Goal: Task Accomplishment & Management: Manage account settings

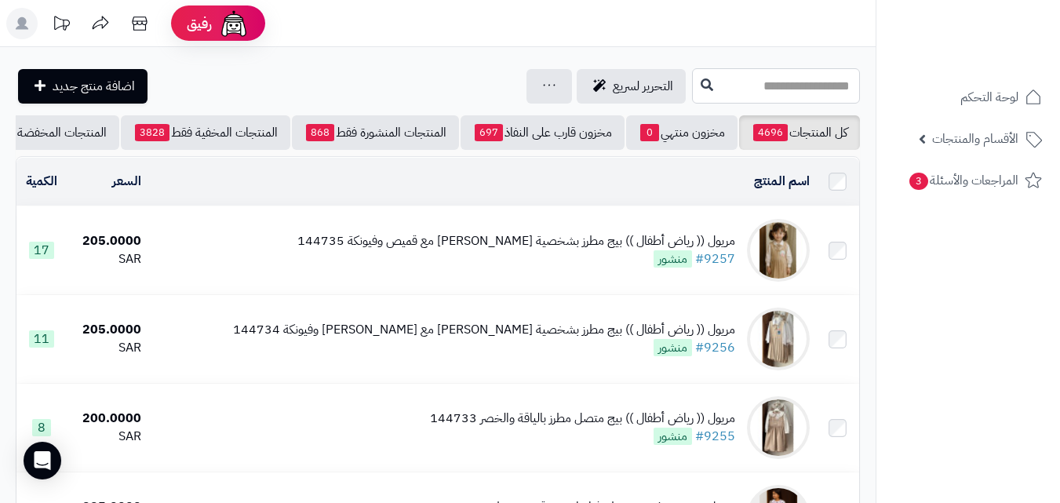
click at [782, 87] on input "text" at bounding box center [776, 85] width 168 height 35
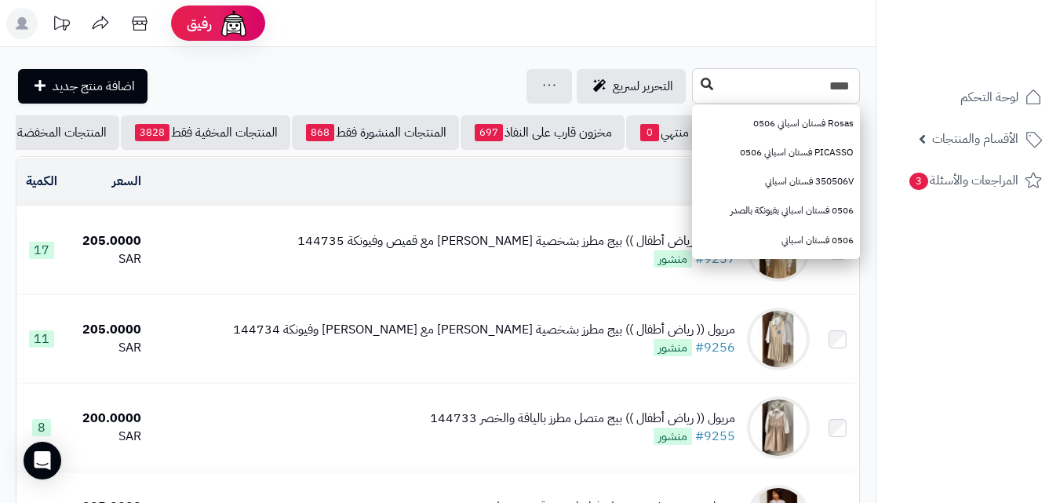
type input "****"
click at [695, 91] on button at bounding box center [707, 85] width 24 height 30
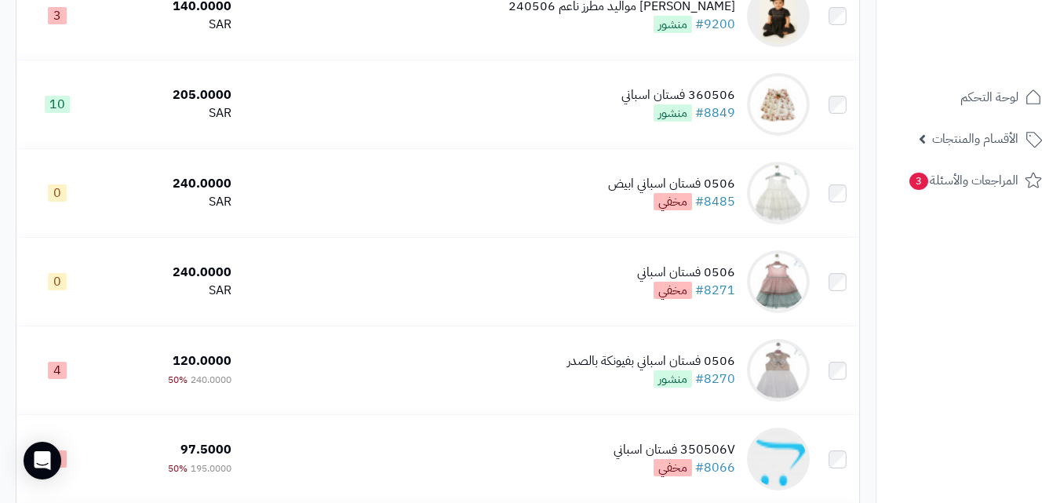
scroll to position [242, 0]
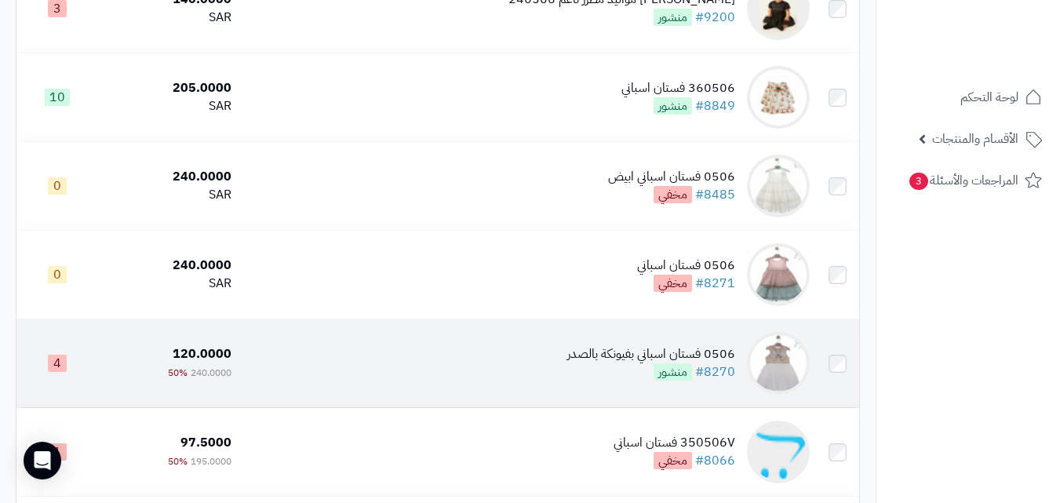
click at [469, 399] on td "0506 فستان اسباني بفيونكة بالصدر #8270 منشور" at bounding box center [527, 363] width 578 height 88
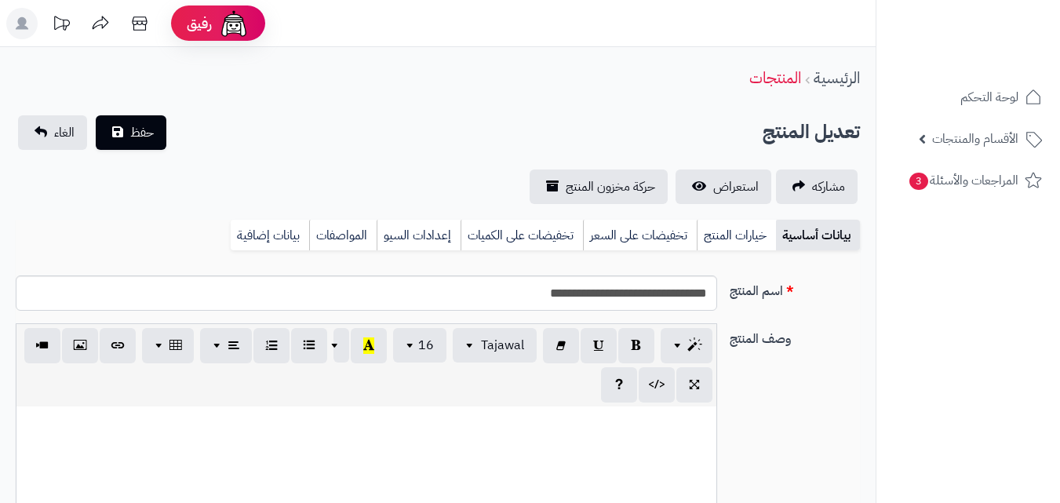
click at [749, 246] on link "خيارات المنتج" at bounding box center [736, 235] width 79 height 31
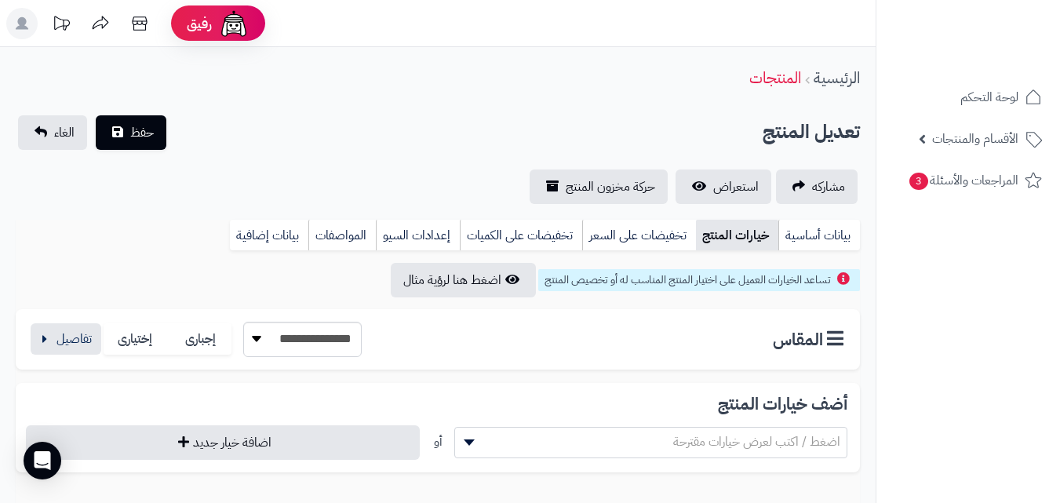
click at [102, 331] on div "**********" at bounding box center [195, 339] width 334 height 35
click at [83, 337] on button "button" at bounding box center [66, 338] width 71 height 31
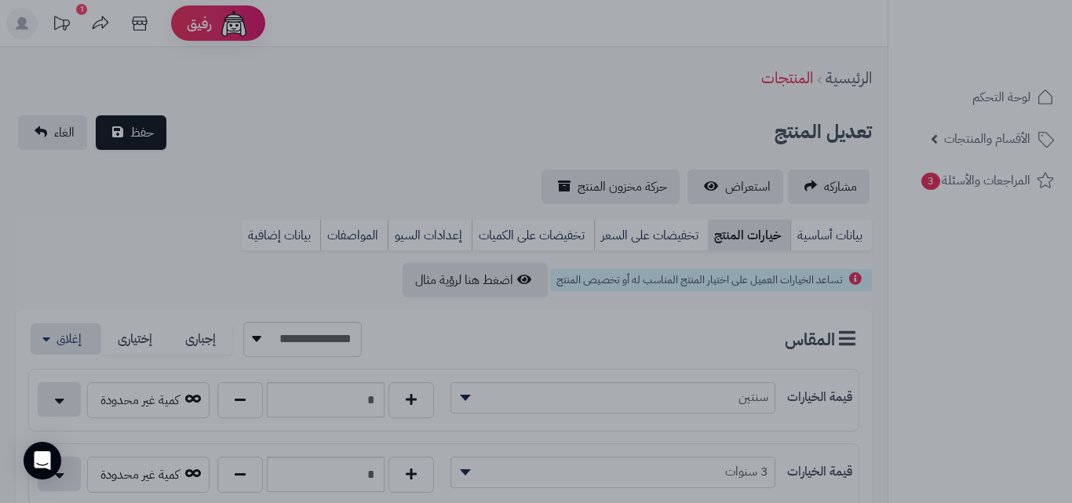
click at [1071, 237] on div at bounding box center [536, 251] width 1072 height 503
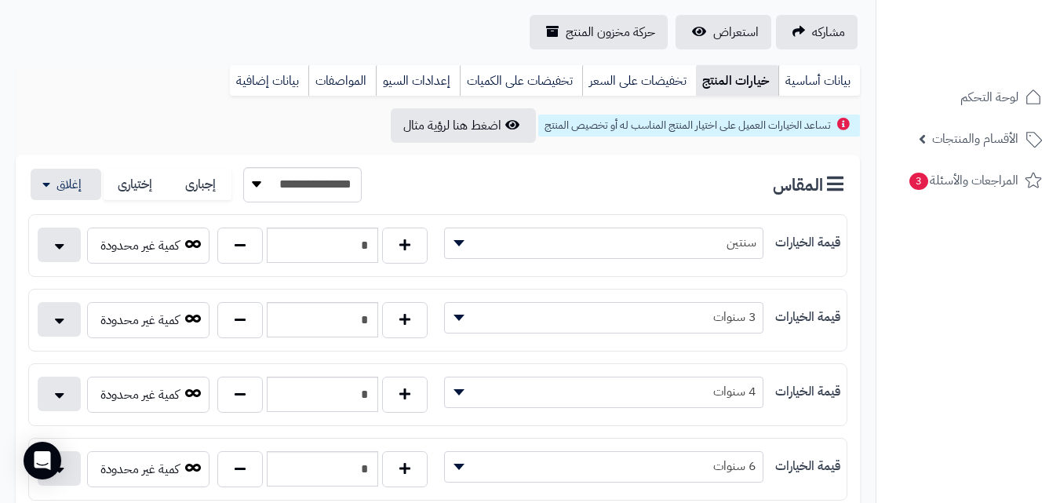
scroll to position [159, 0]
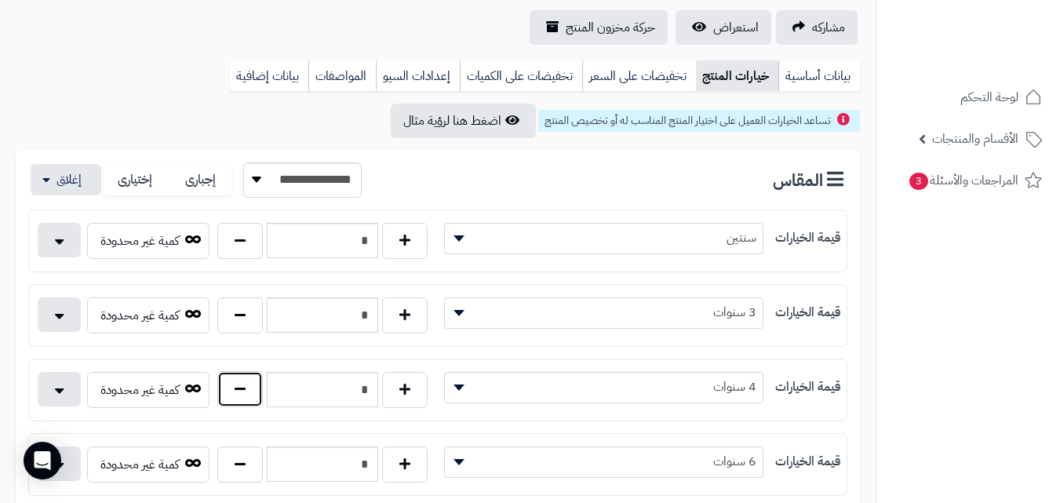
click at [249, 390] on button "button" at bounding box center [240, 389] width 46 height 36
type input "*"
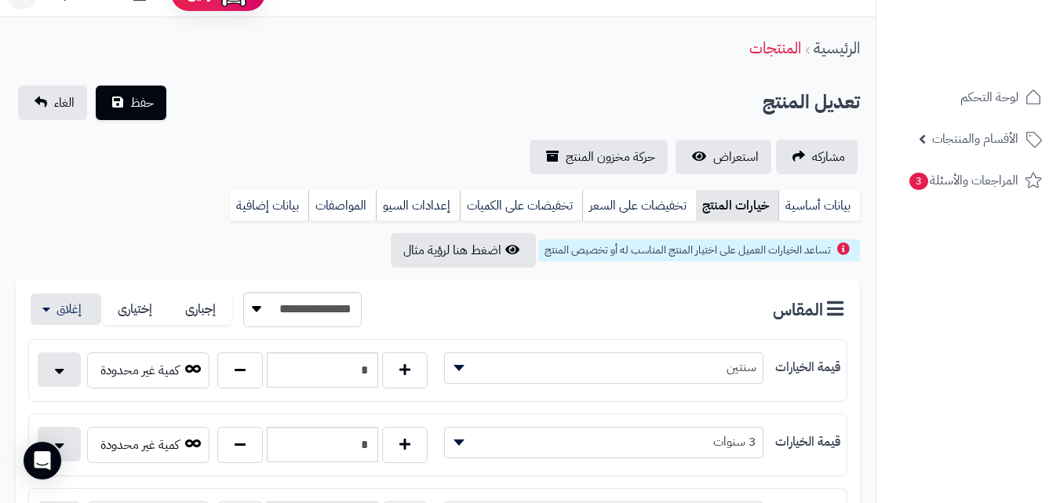
scroll to position [0, 0]
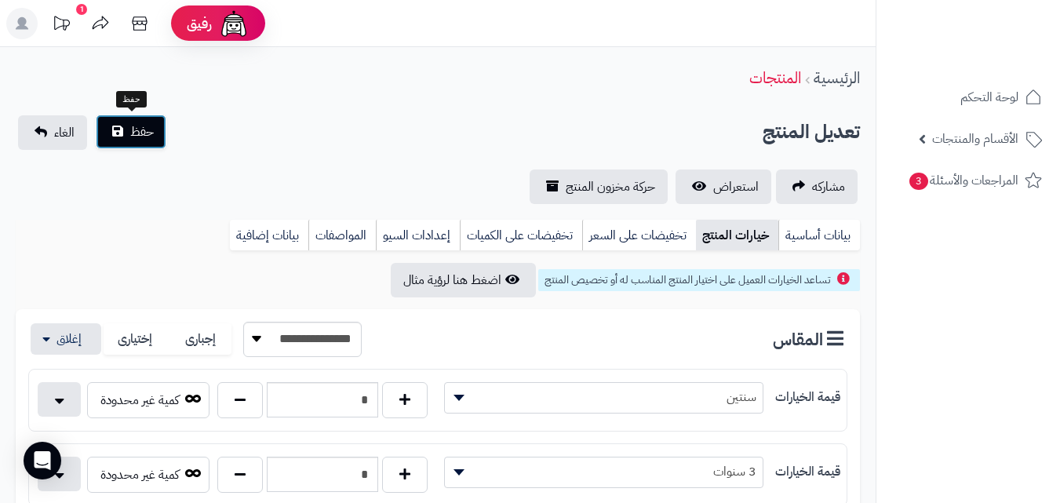
click at [121, 133] on button "حفظ" at bounding box center [131, 132] width 71 height 35
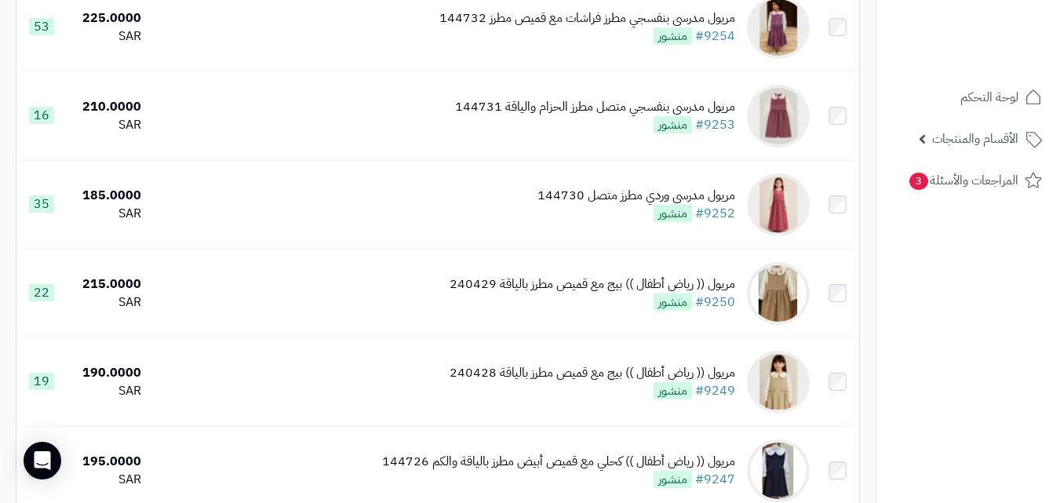
scroll to position [556, 0]
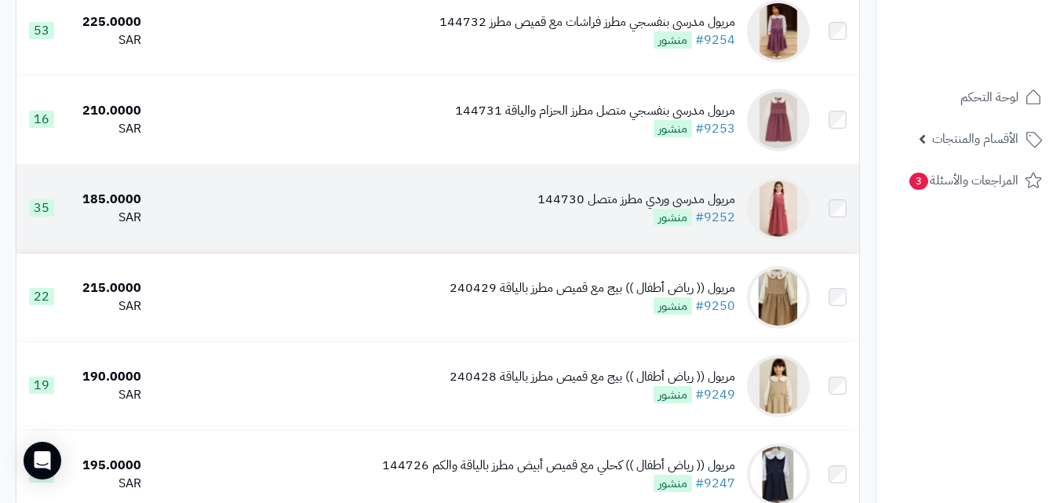
click at [520, 243] on td "مريول مدرسي وردي مطرز متصل 144730 #9252 منشور" at bounding box center [482, 209] width 669 height 88
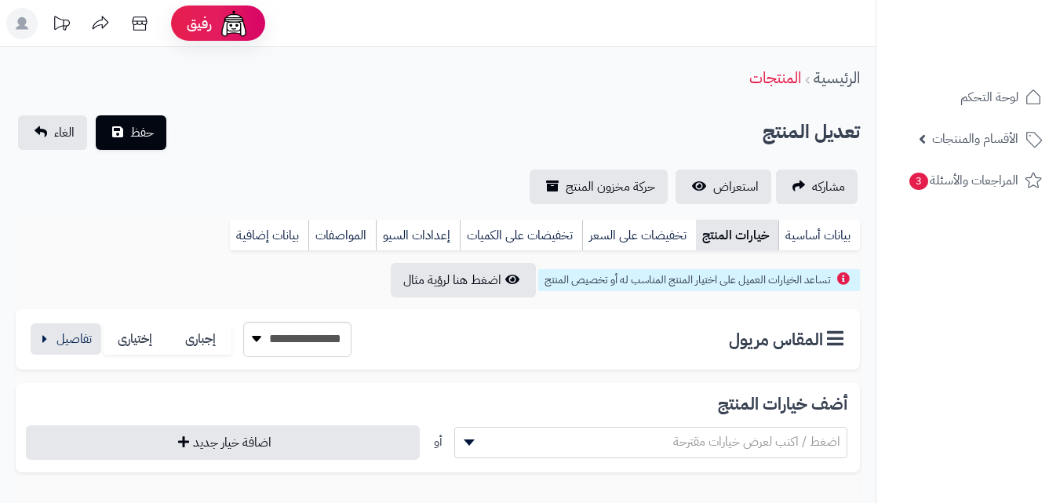
click at [76, 346] on button "button" at bounding box center [66, 338] width 71 height 31
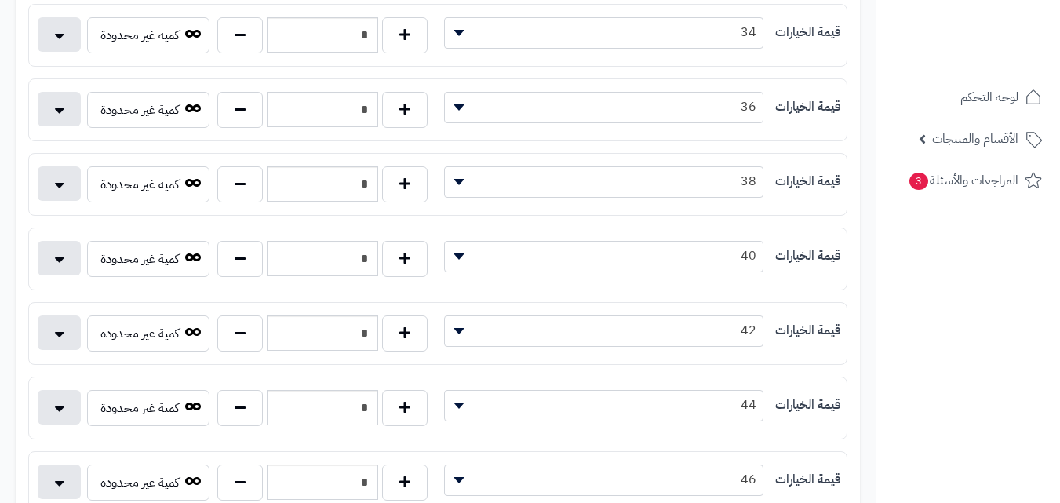
scroll to position [586, 0]
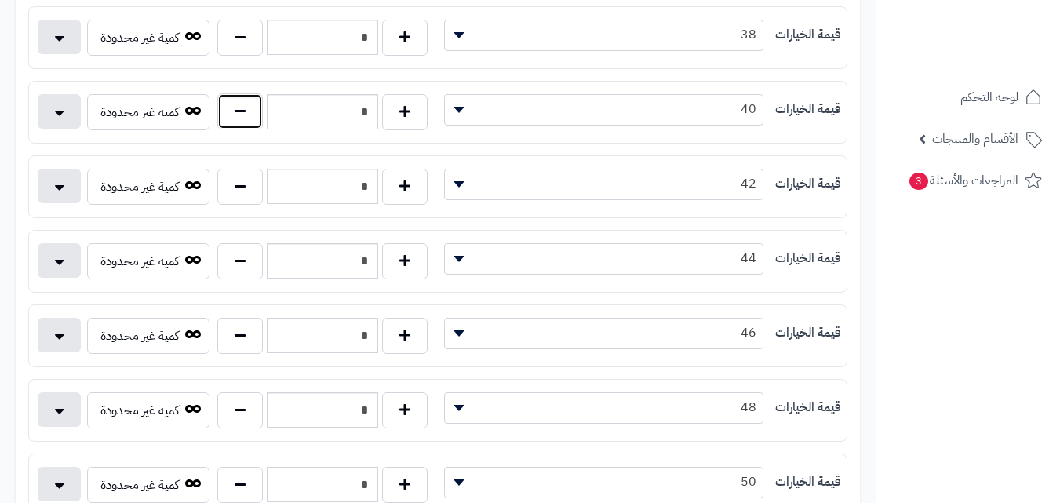
click at [257, 120] on button "button" at bounding box center [240, 111] width 46 height 36
type input "*"
click at [240, 280] on div "* كمية غير محدودة" at bounding box center [233, 264] width 409 height 42
click at [241, 271] on button "button" at bounding box center [240, 260] width 46 height 36
type input "*"
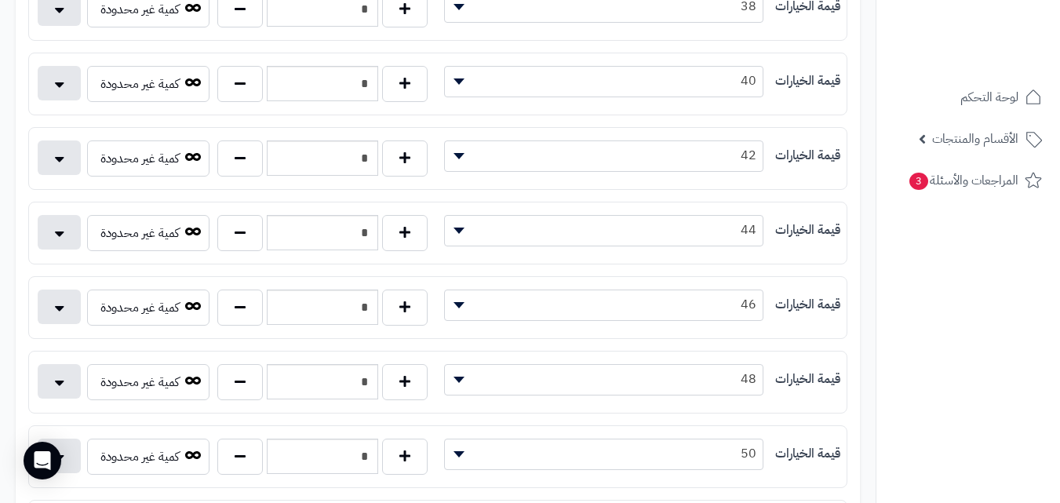
scroll to position [0, 0]
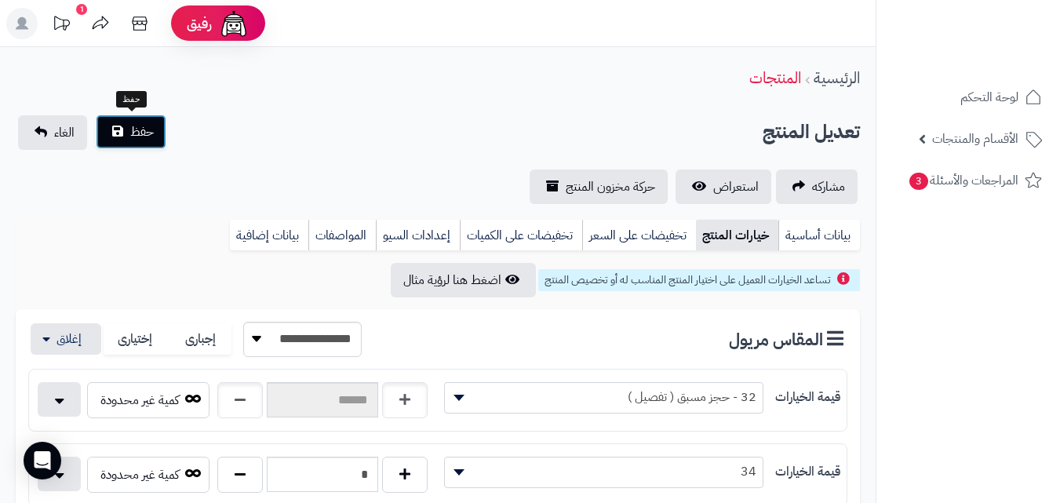
click at [144, 132] on span "حفظ" at bounding box center [142, 131] width 24 height 19
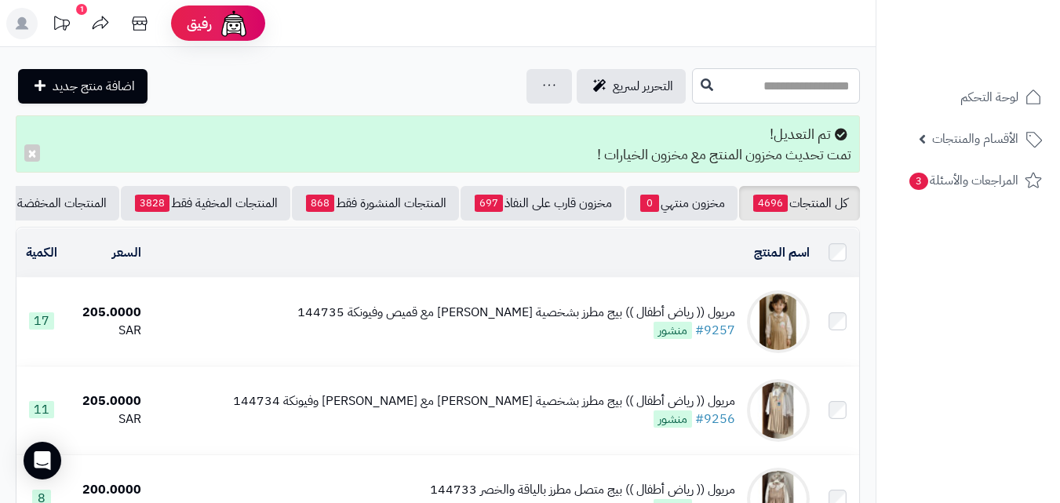
click at [779, 96] on input "text" at bounding box center [776, 85] width 168 height 35
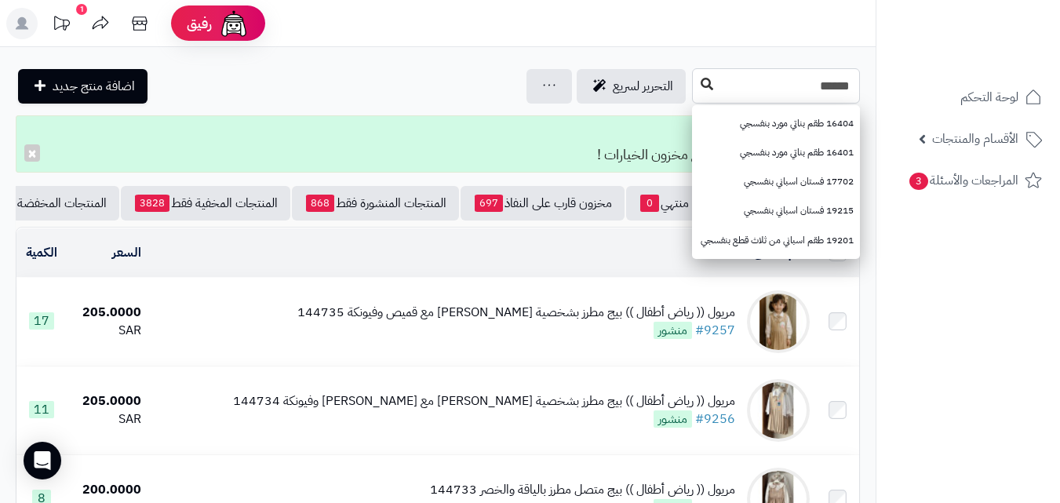
type input "******"
click at [695, 88] on button at bounding box center [707, 85] width 24 height 30
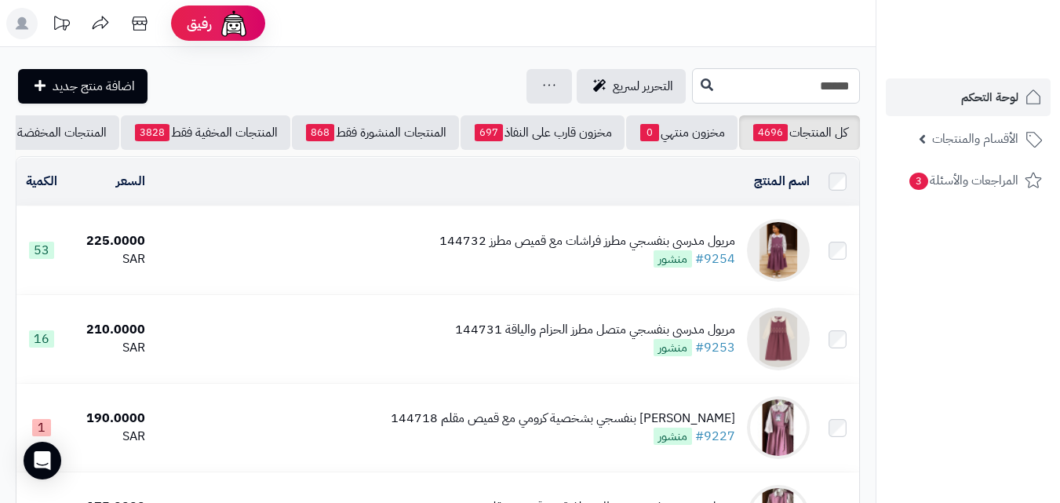
drag, startPoint x: 800, startPoint y: 90, endPoint x: 968, endPoint y: 97, distance: 168.1
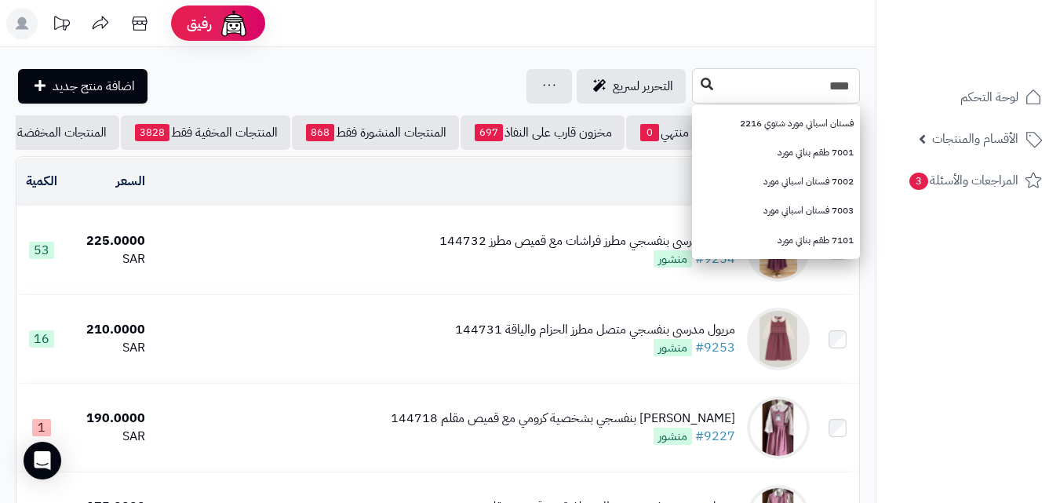
type input "****"
click at [695, 79] on button at bounding box center [707, 85] width 24 height 30
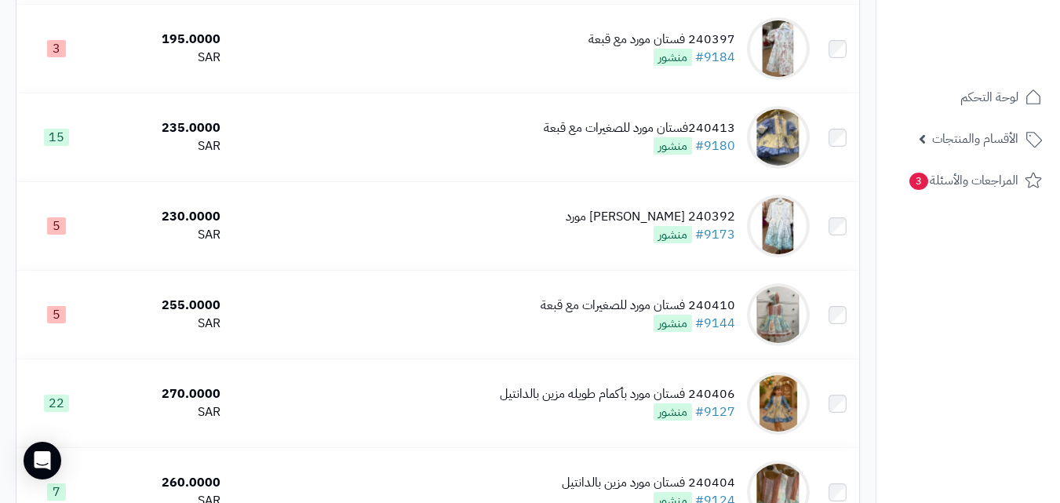
scroll to position [1657, 0]
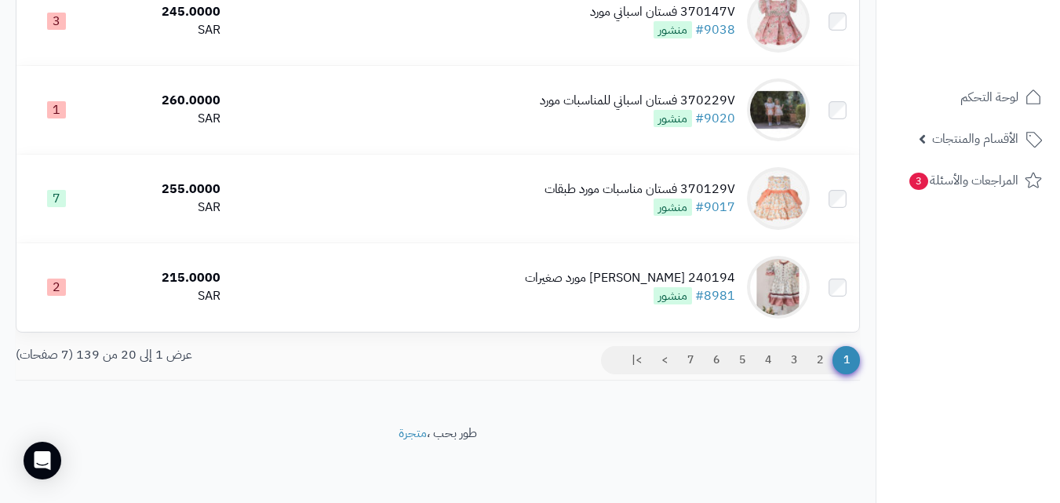
drag, startPoint x: 1071, startPoint y: 74, endPoint x: 1044, endPoint y: 534, distance: 460.7
click at [826, 363] on link "2" at bounding box center [820, 360] width 27 height 28
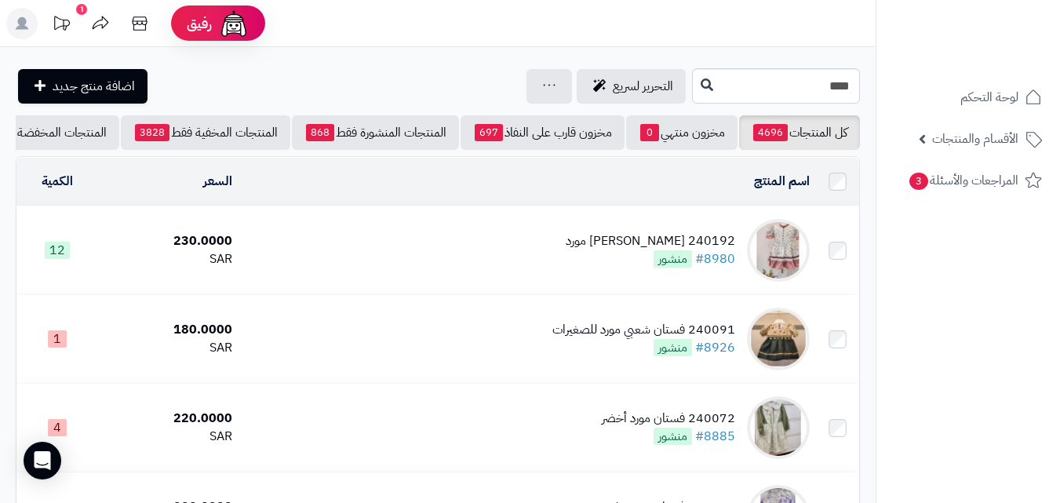
click at [1060, 0] on html "رفيق ! 1 الطلبات معالجة مكتمل إرجاع المنتجات العملاء المتواجدون الان 20387 عملا…" at bounding box center [530, 251] width 1060 height 503
drag, startPoint x: 819, startPoint y: 97, endPoint x: 934, endPoint y: 97, distance: 114.6
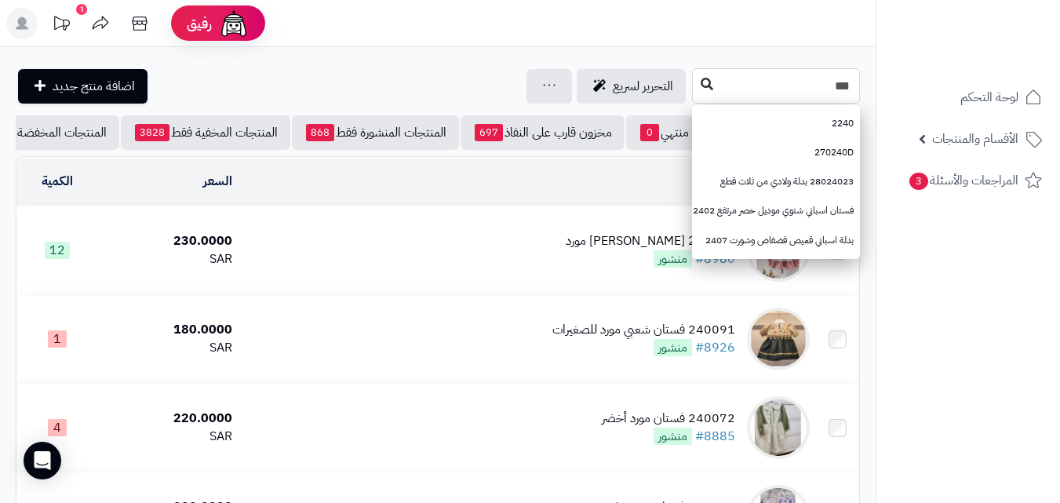
type input "***"
click at [695, 86] on button at bounding box center [707, 85] width 24 height 30
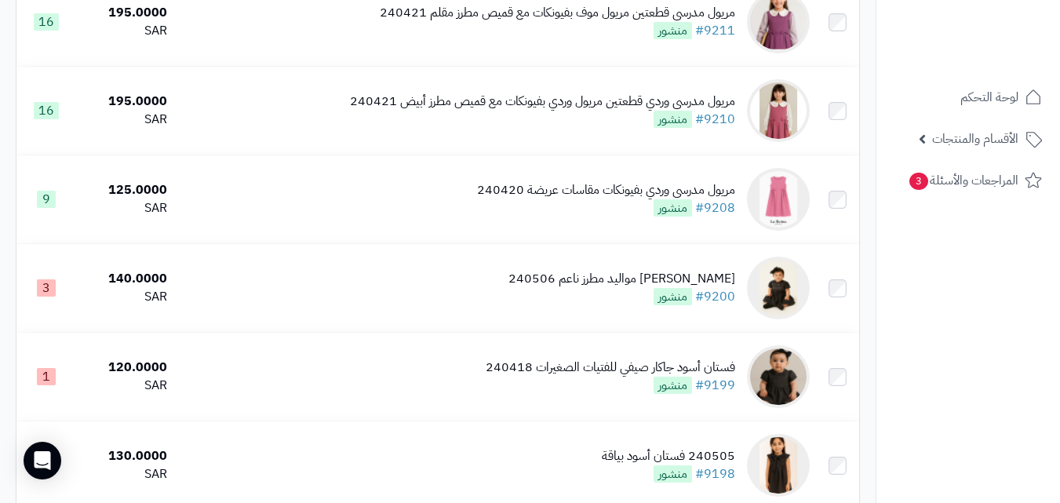
scroll to position [1657, 0]
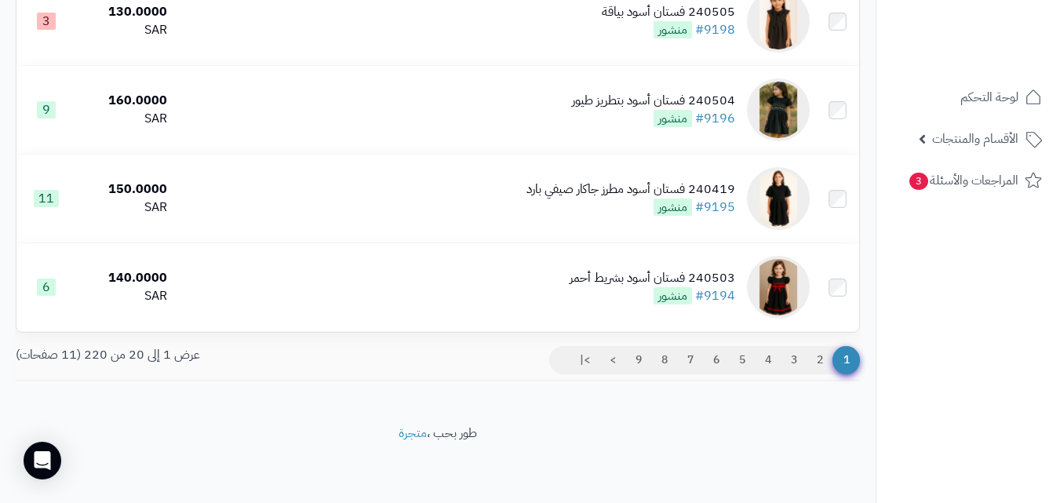
drag, startPoint x: 0, startPoint y: 0, endPoint x: 1026, endPoint y: 415, distance: 1107.3
click at [815, 360] on link "2" at bounding box center [820, 360] width 27 height 28
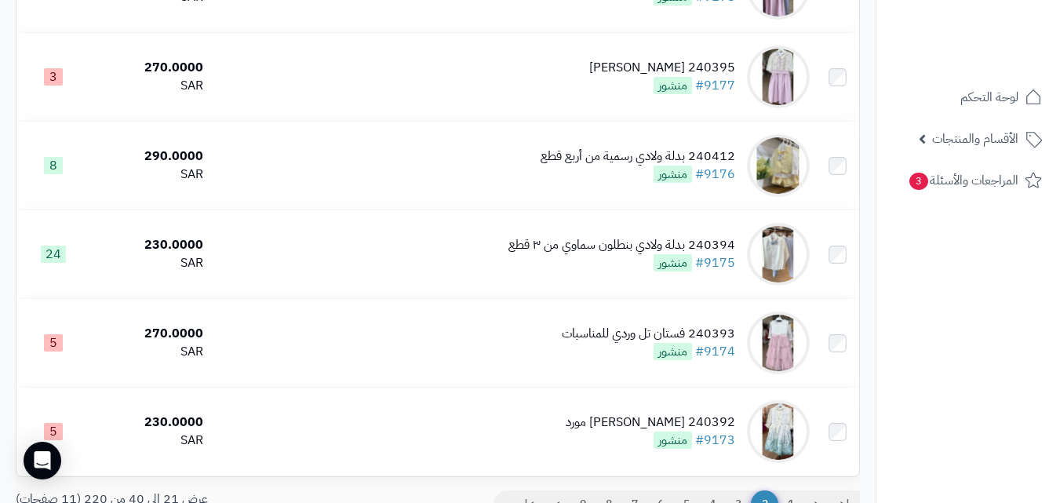
scroll to position [1657, 0]
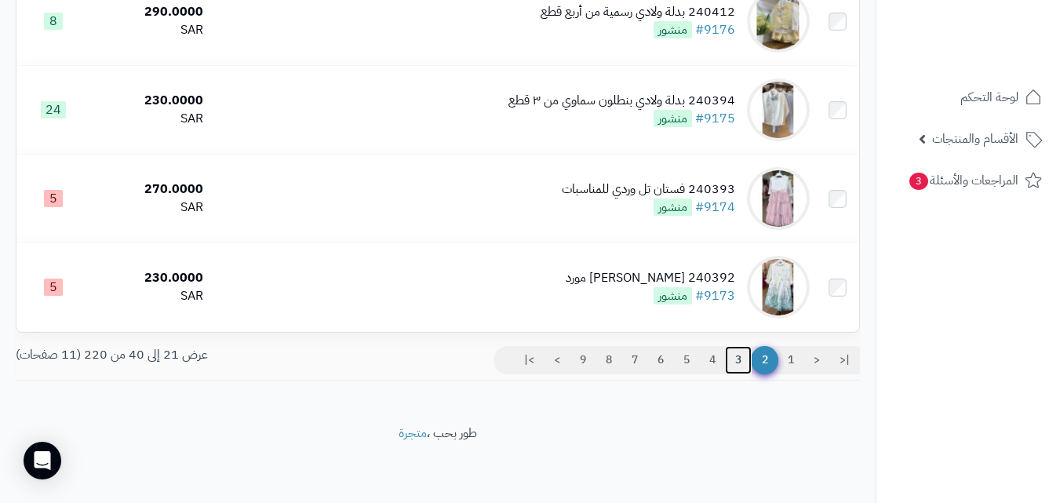
click at [737, 363] on link "3" at bounding box center [738, 360] width 27 height 28
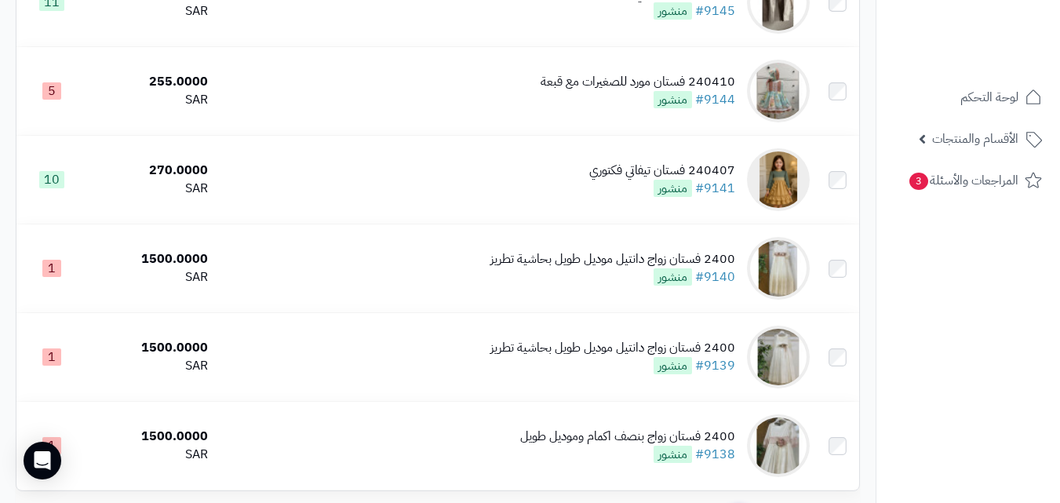
scroll to position [1657, 0]
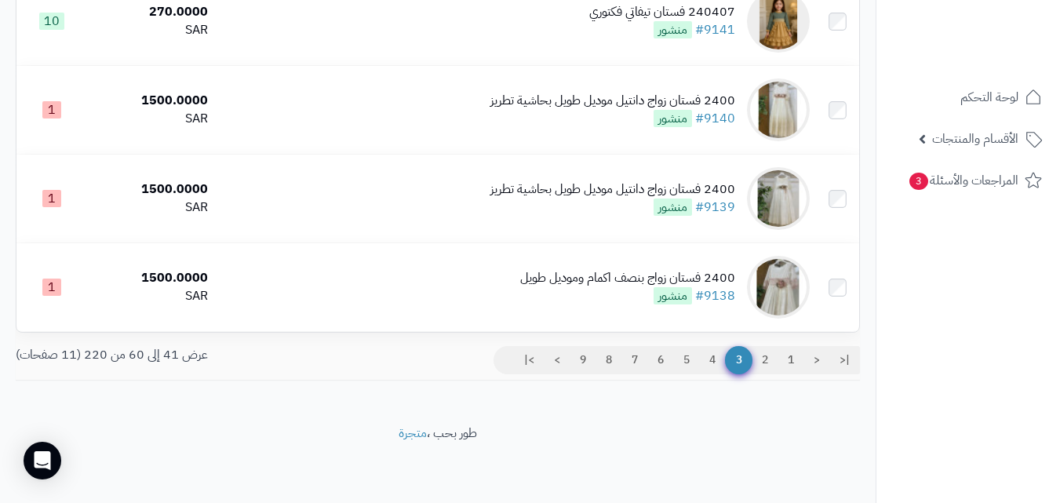
drag, startPoint x: 1071, startPoint y: 63, endPoint x: 1051, endPoint y: 498, distance: 436.0
click at [704, 359] on link "4" at bounding box center [712, 360] width 27 height 28
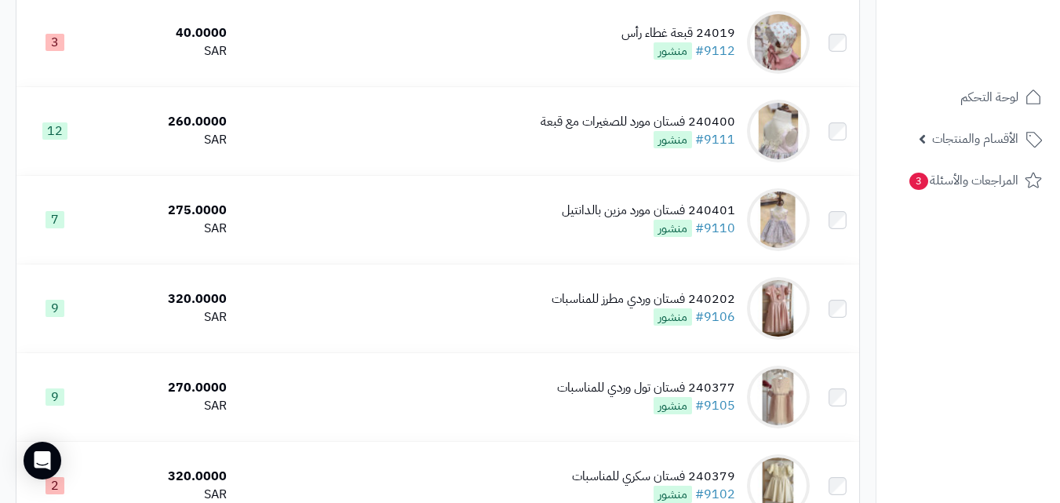
scroll to position [1657, 0]
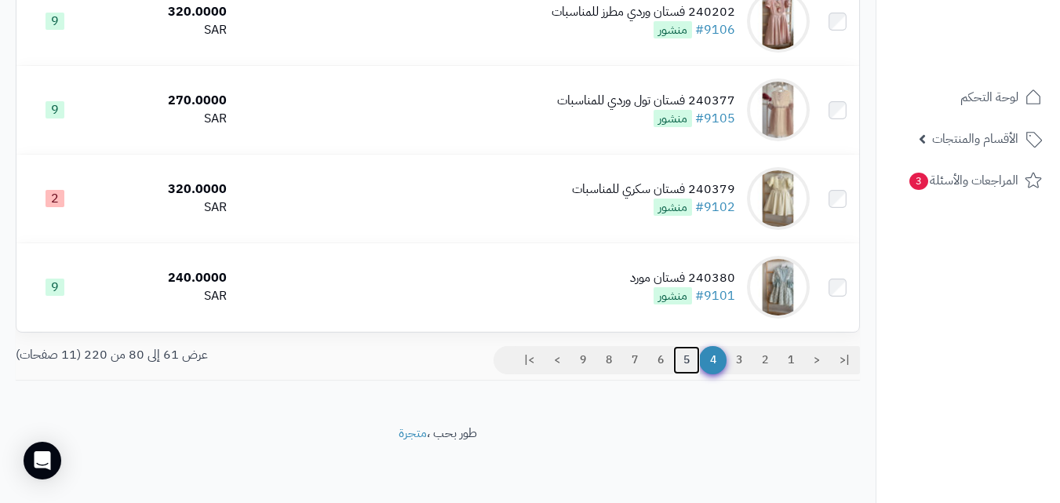
click at [686, 364] on link "5" at bounding box center [686, 360] width 27 height 28
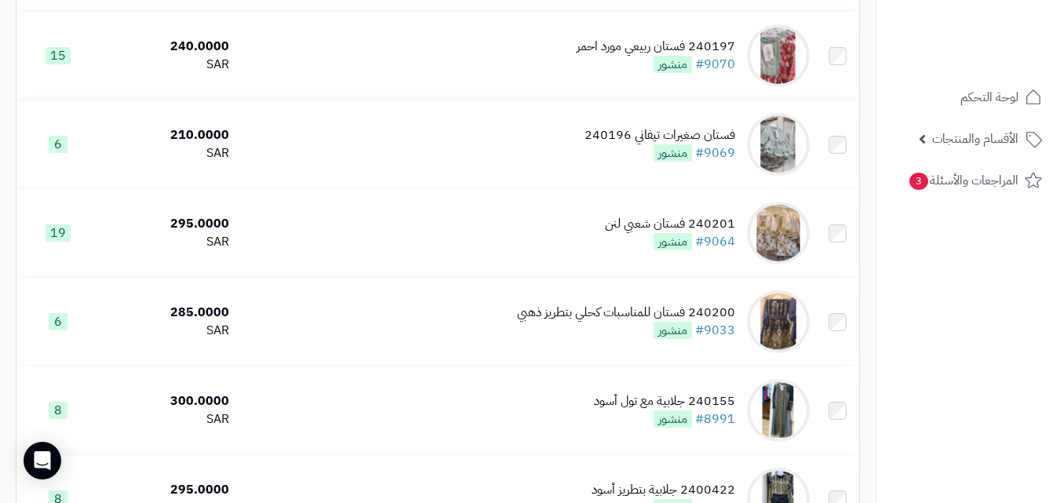
scroll to position [1654, 0]
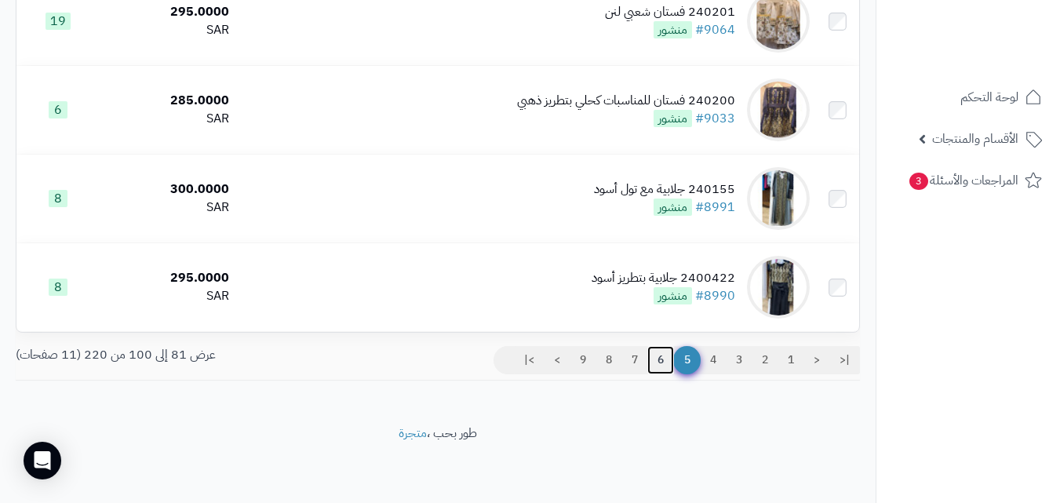
click at [655, 372] on link "6" at bounding box center [660, 360] width 27 height 28
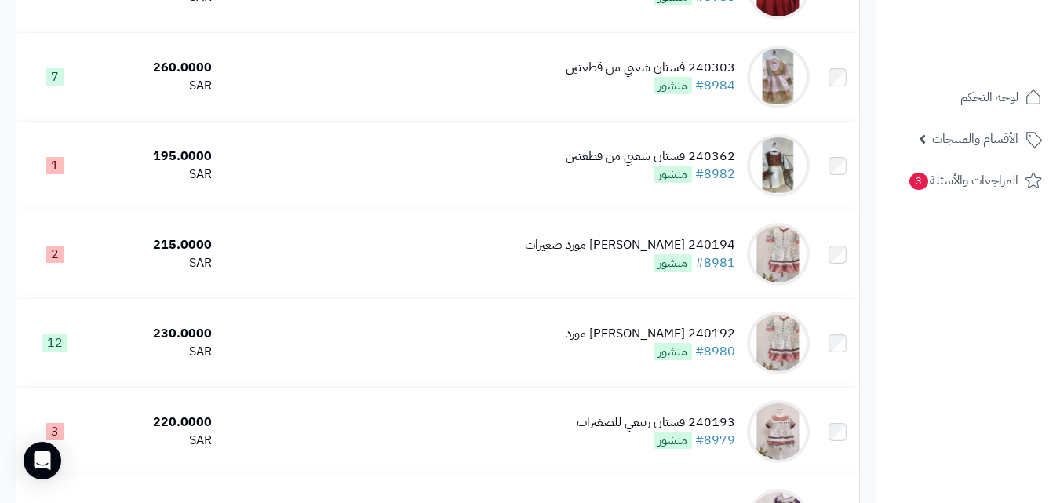
scroll to position [586, 0]
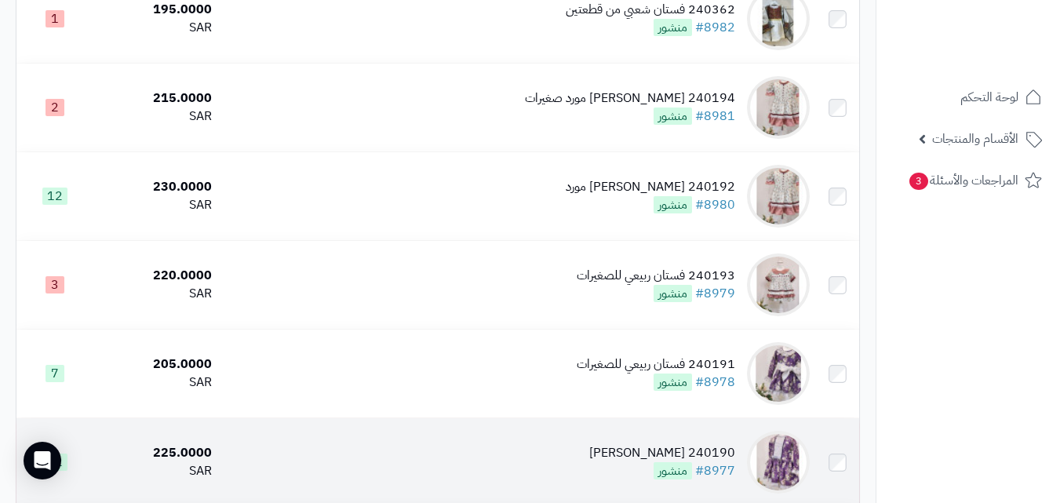
click at [623, 458] on td "240190 فستان ربيعي #8977 منشور" at bounding box center [517, 462] width 598 height 88
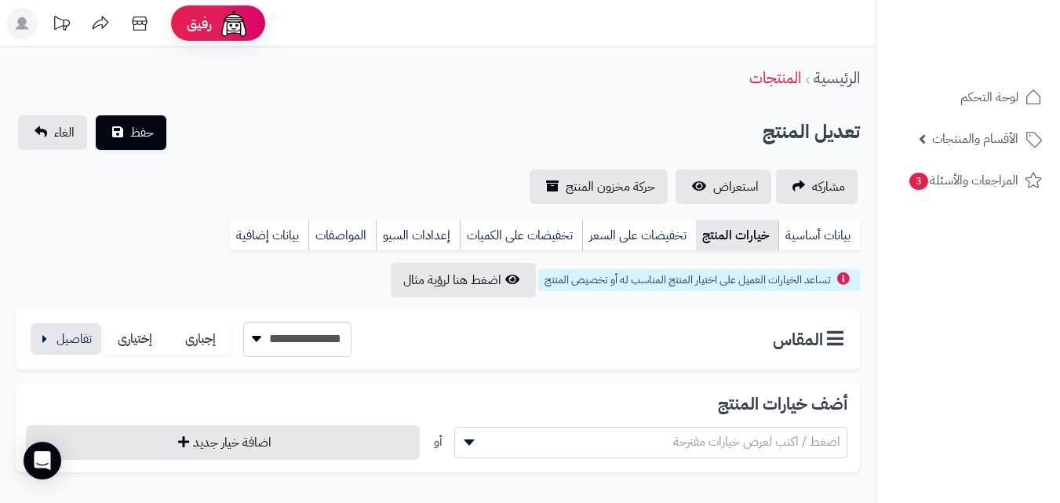
click at [67, 336] on button "button" at bounding box center [66, 338] width 71 height 31
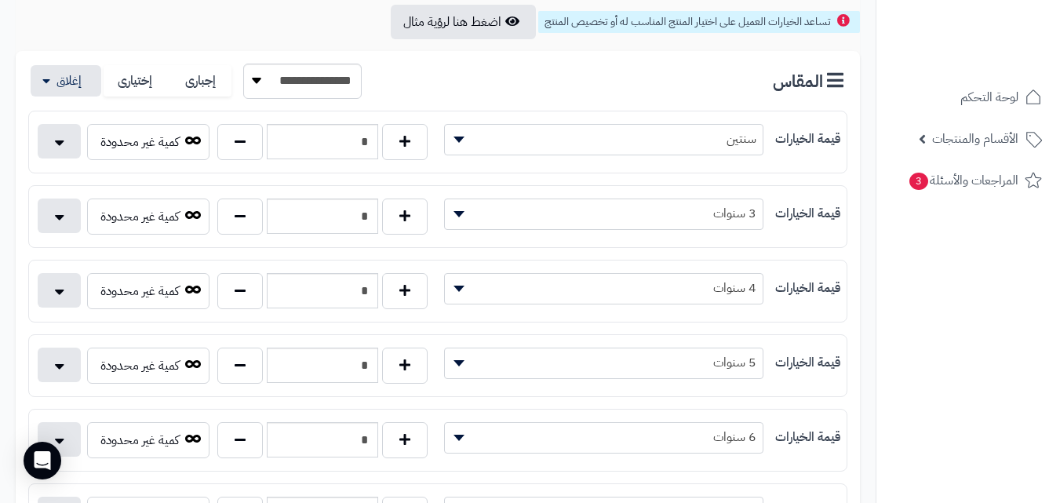
scroll to position [275, 0]
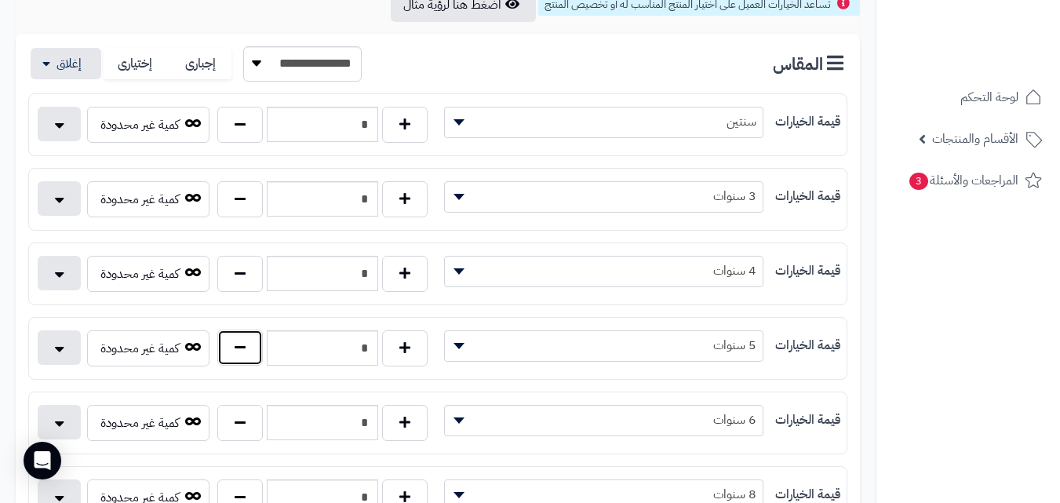
click at [236, 354] on button "button" at bounding box center [240, 348] width 46 height 36
type input "*"
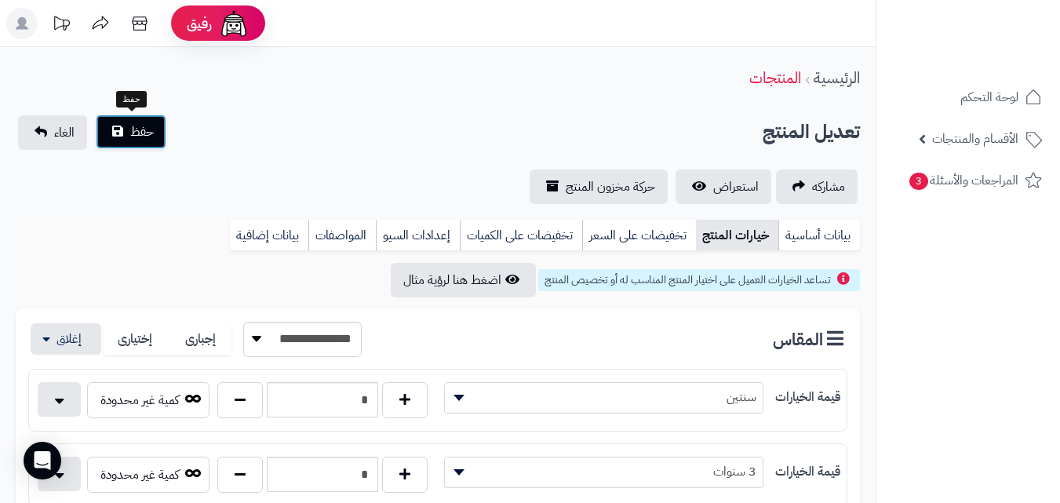
click at [144, 141] on button "حفظ" at bounding box center [131, 132] width 71 height 35
